Goal: Transaction & Acquisition: Purchase product/service

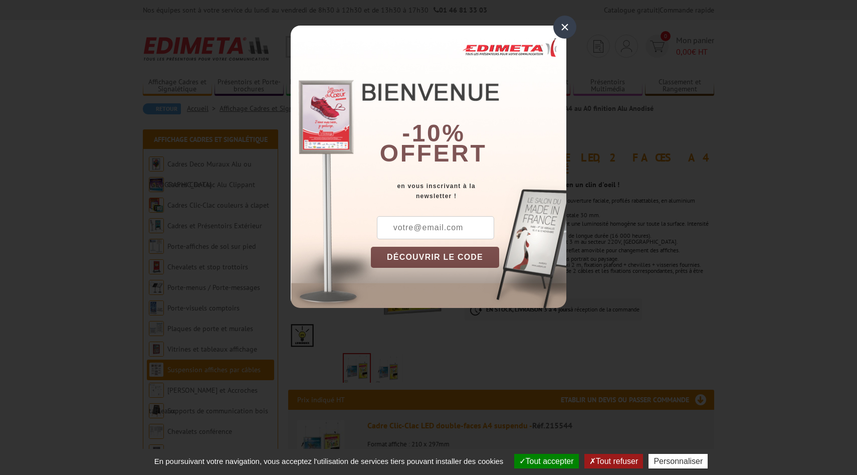
click at [565, 31] on div "×" at bounding box center [565, 27] width 23 height 23
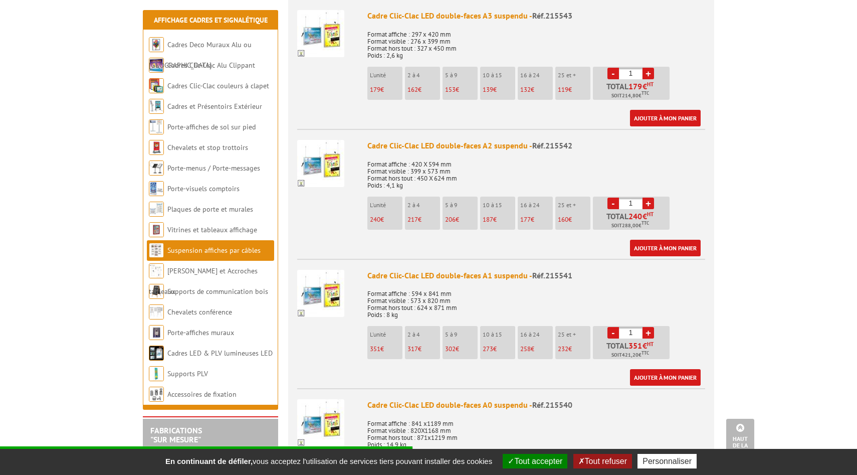
scroll to position [541, 0]
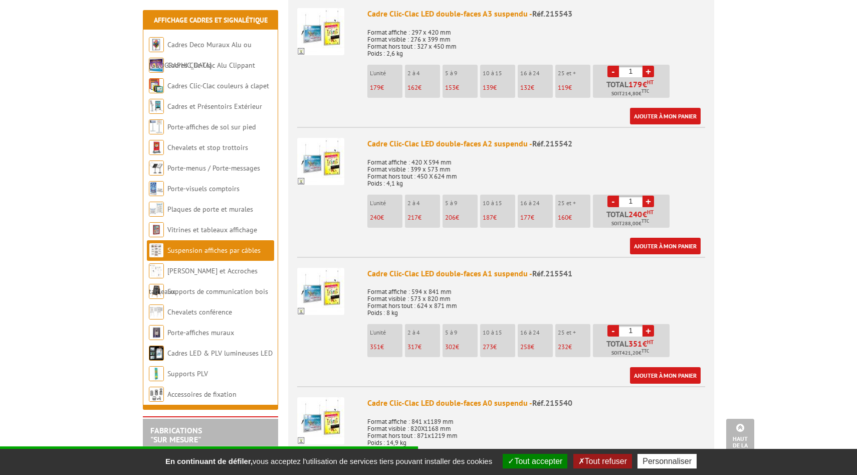
click at [384, 343] on p "351 €" at bounding box center [386, 346] width 33 height 7
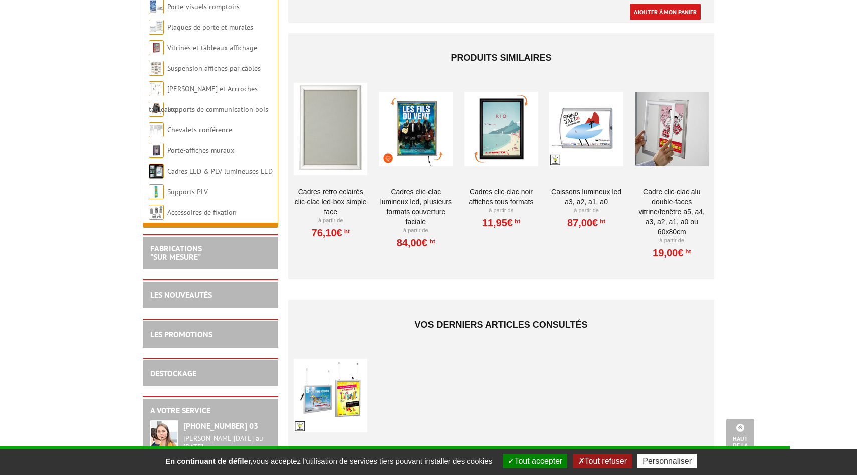
scroll to position [1023, 0]
click at [241, 168] on link "Cadres LED & PLV lumineuses LED" at bounding box center [219, 170] width 104 height 9
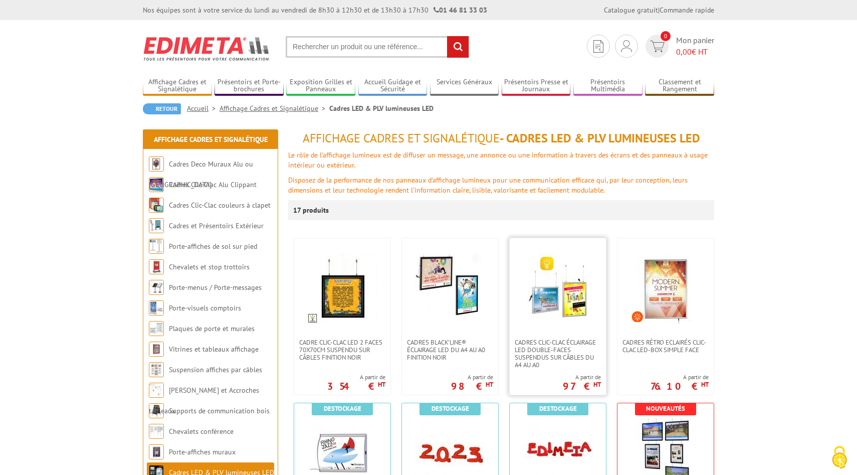
click at [577, 309] on img at bounding box center [558, 288] width 70 height 70
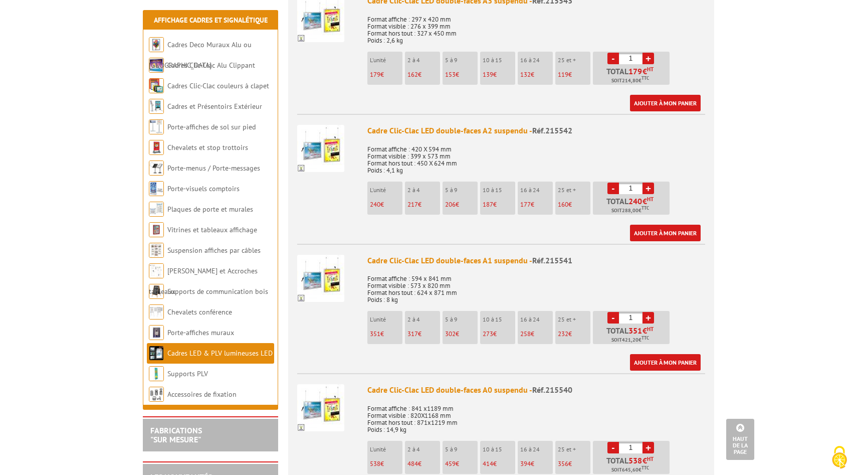
scroll to position [562, 0]
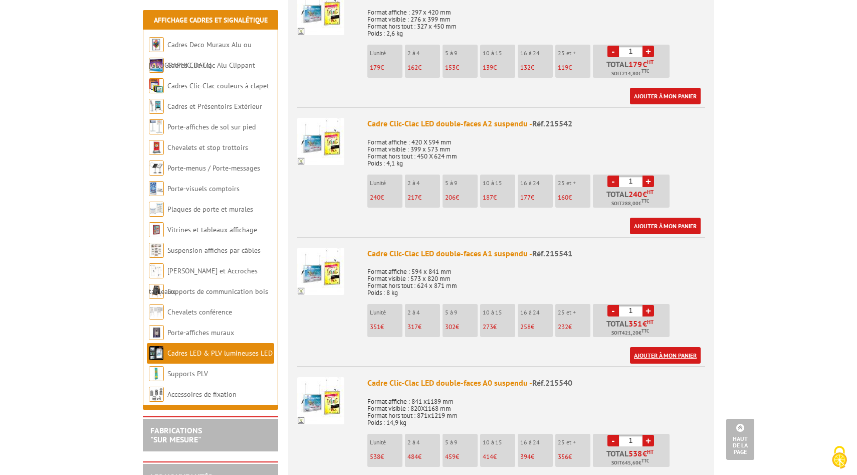
click at [672, 360] on link "Ajouter à mon panier" at bounding box center [665, 355] width 71 height 17
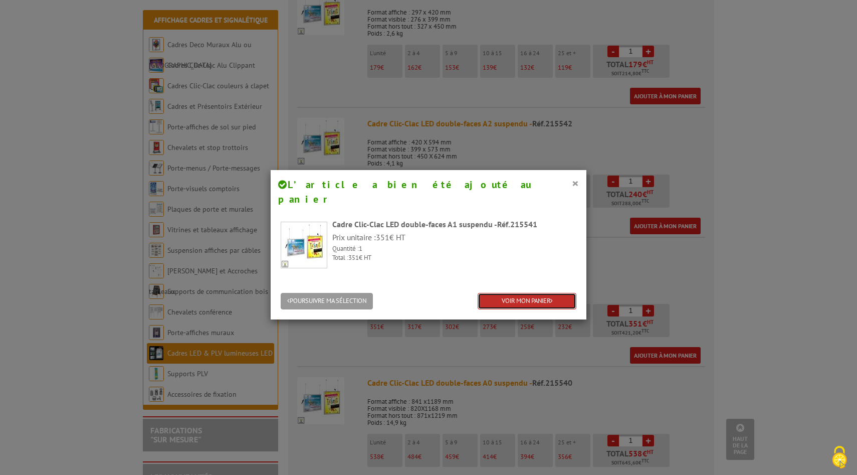
click at [521, 293] on link "VOIR MON PANIER" at bounding box center [527, 301] width 99 height 17
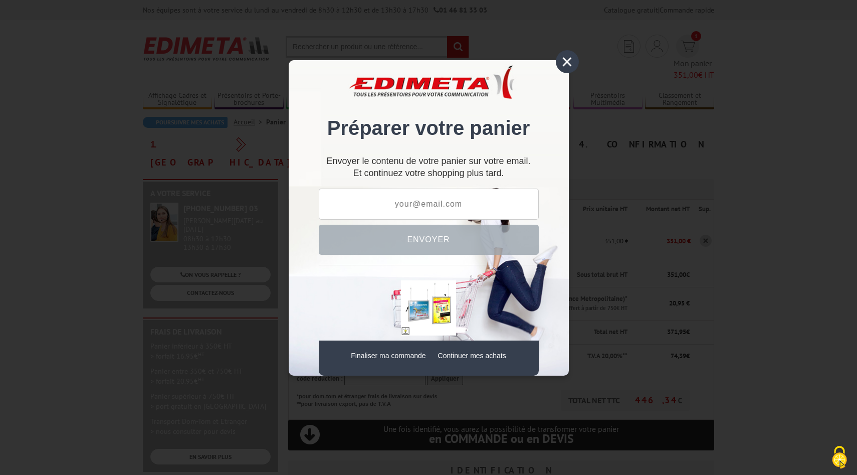
click at [568, 64] on div "×" at bounding box center [567, 61] width 23 height 23
